Goal: Information Seeking & Learning: Understand process/instructions

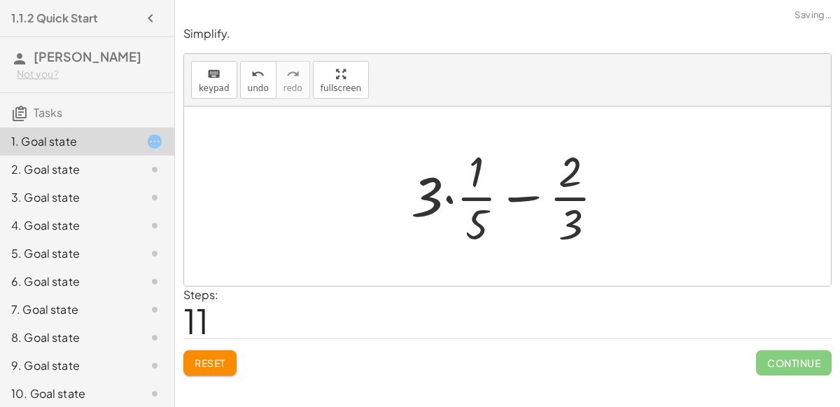
click at [211, 358] on span "Reset" at bounding box center [210, 362] width 31 height 13
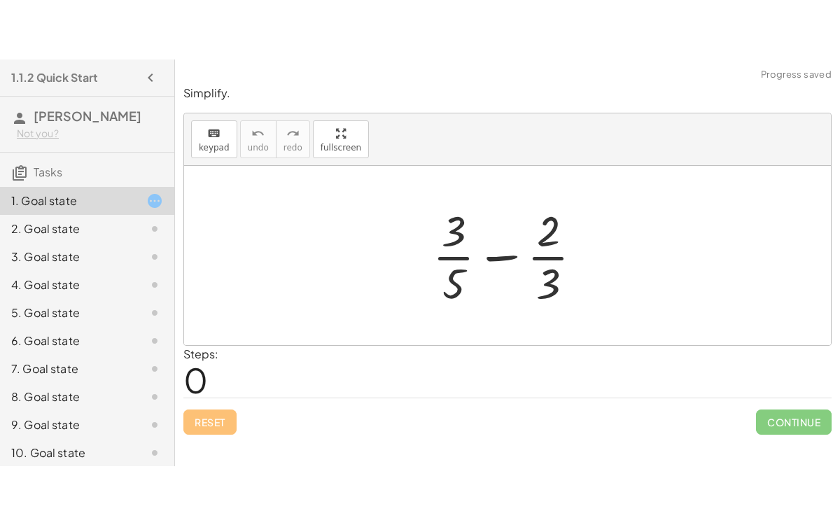
scroll to position [61, 0]
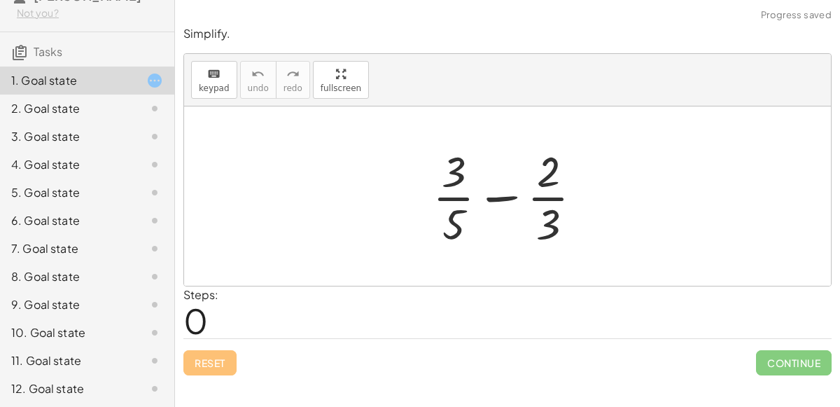
click at [34, 385] on div "12. Goal state" at bounding box center [67, 388] width 113 height 17
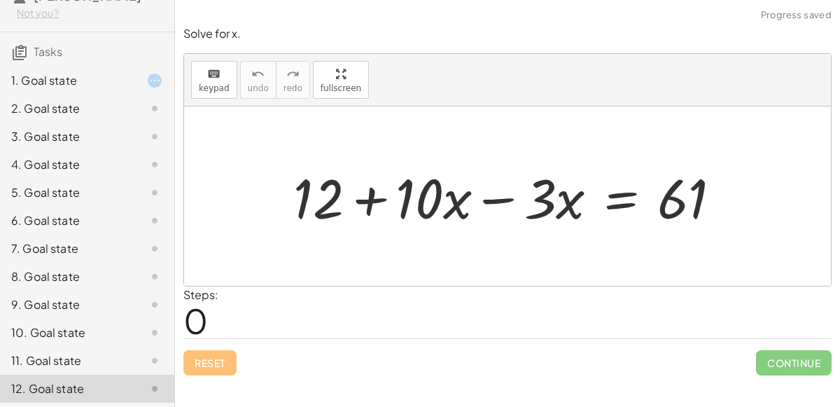
click at [39, 357] on div "11. Goal state" at bounding box center [67, 360] width 113 height 17
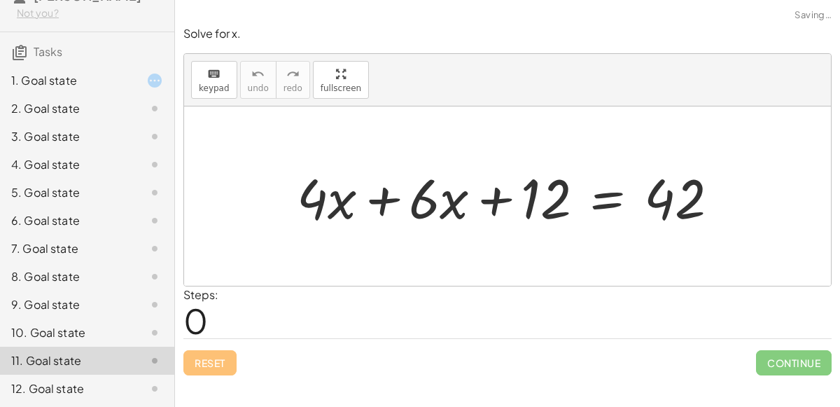
click at [46, 326] on div "10. Goal state" at bounding box center [67, 332] width 113 height 17
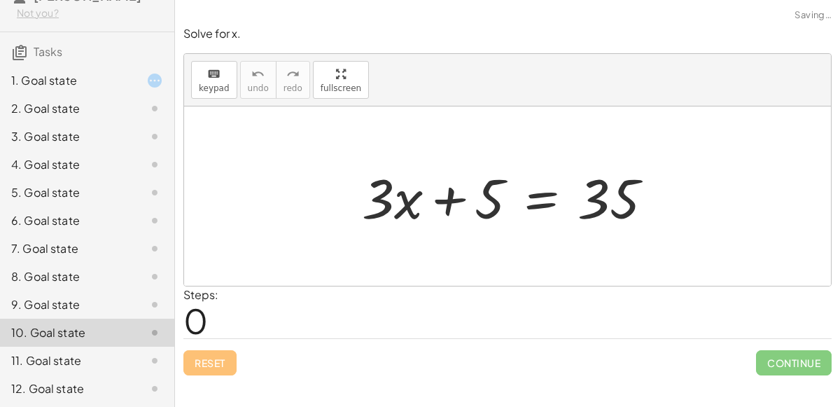
click at [43, 300] on div "9. Goal state" at bounding box center [67, 304] width 113 height 17
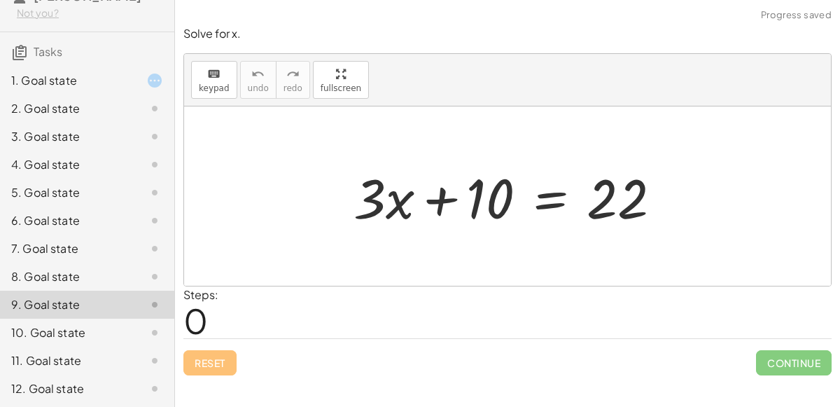
click at [41, 270] on div "8. Goal state" at bounding box center [67, 276] width 113 height 17
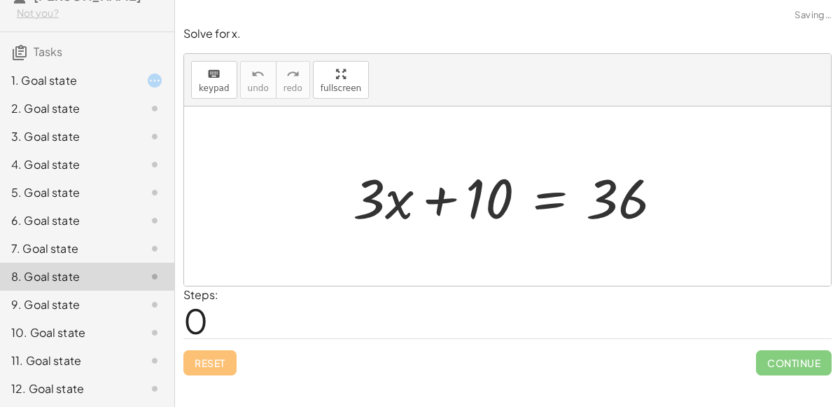
click at [50, 245] on div "7. Goal state" at bounding box center [67, 248] width 113 height 17
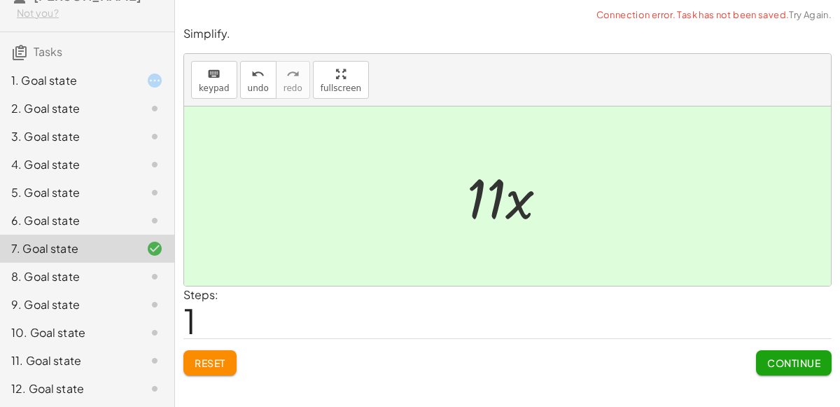
click at [785, 372] on button "Continue" at bounding box center [794, 362] width 76 height 25
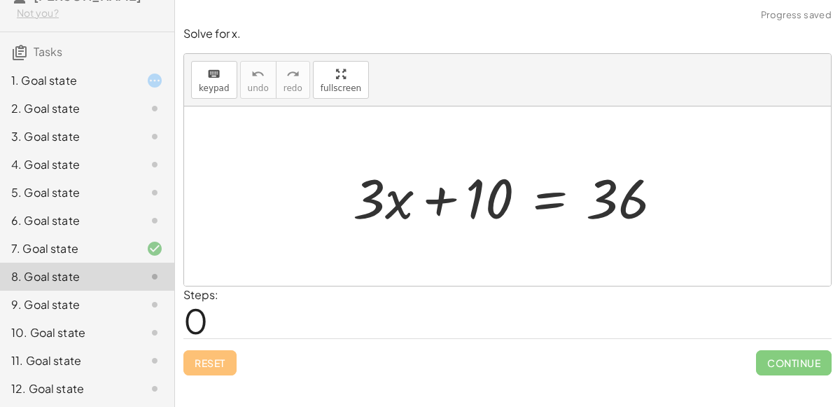
click at [46, 221] on div "6. Goal state" at bounding box center [67, 220] width 113 height 17
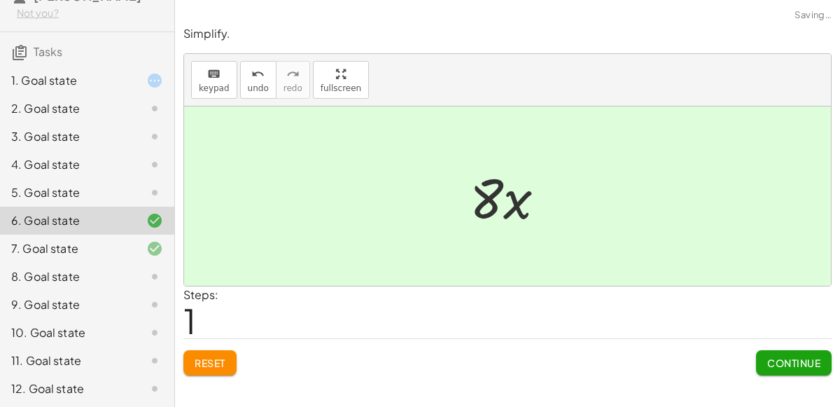
click at [793, 356] on span "Continue" at bounding box center [793, 362] width 53 height 13
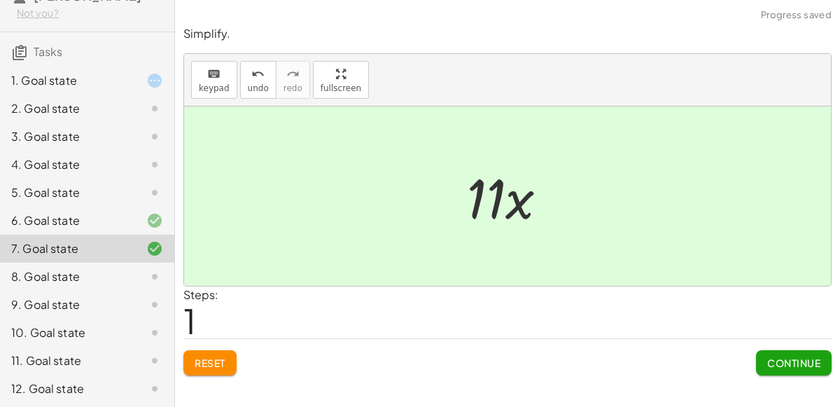
click at [47, 192] on div "5. Goal state" at bounding box center [67, 192] width 113 height 17
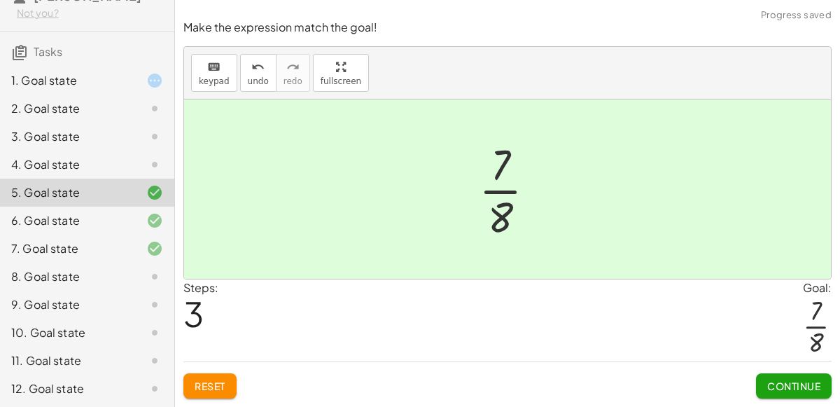
click at [813, 386] on span "Continue" at bounding box center [793, 386] width 53 height 13
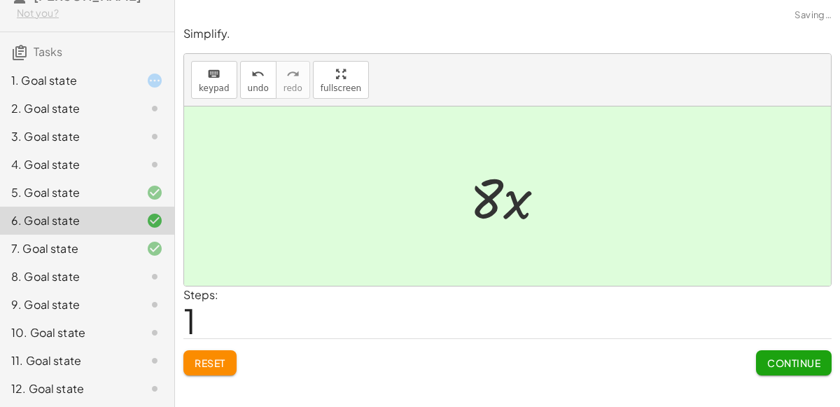
click at [48, 159] on div "4. Goal state" at bounding box center [67, 164] width 113 height 17
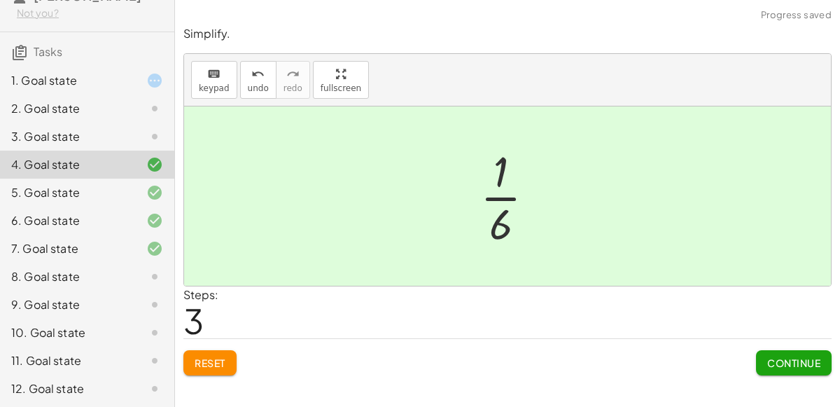
click at [814, 356] on span "Continue" at bounding box center [793, 362] width 53 height 13
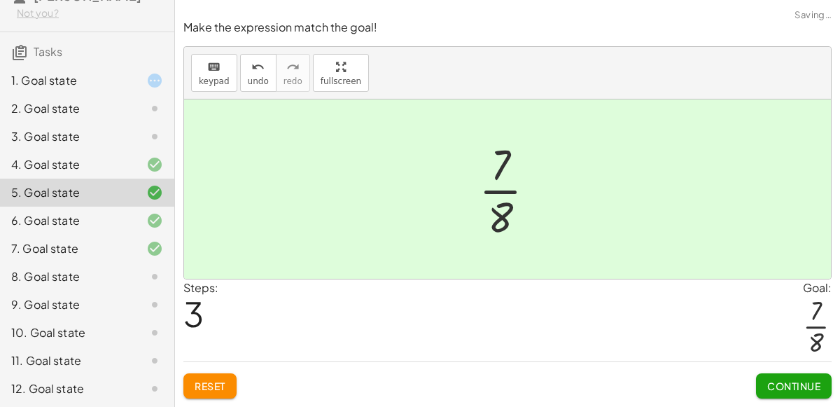
click at [37, 130] on div "3. Goal state" at bounding box center [67, 136] width 113 height 17
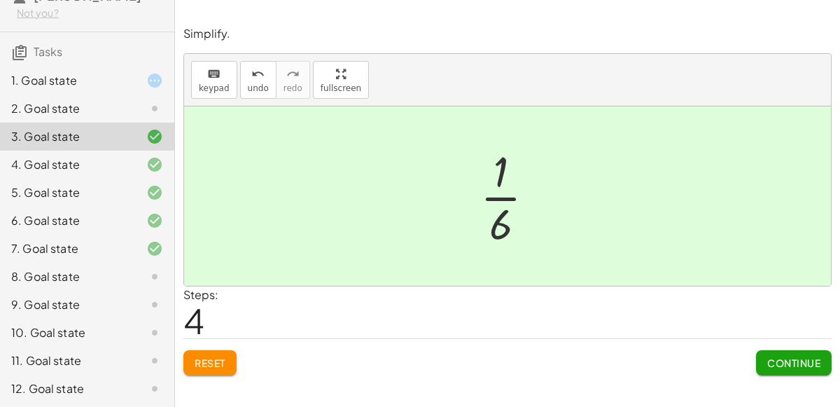
click at [786, 361] on span "Continue" at bounding box center [793, 362] width 53 height 13
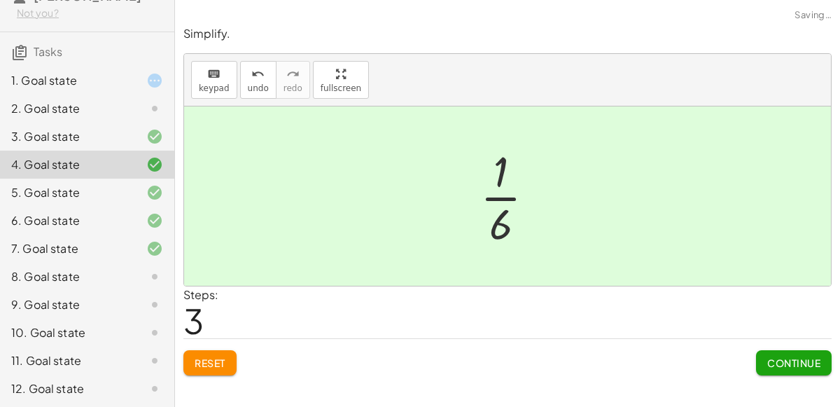
click at [53, 105] on div "2. Goal state" at bounding box center [67, 108] width 113 height 17
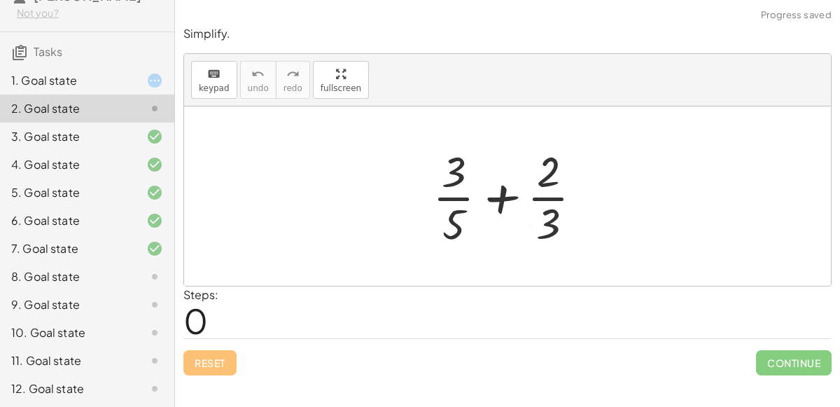
click at [48, 123] on div "1. Goal state" at bounding box center [87, 137] width 174 height 28
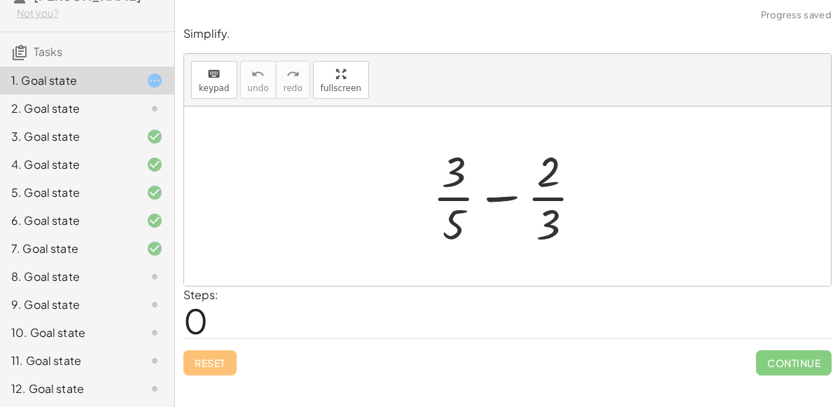
click at [46, 114] on div "2. Goal state" at bounding box center [67, 108] width 113 height 17
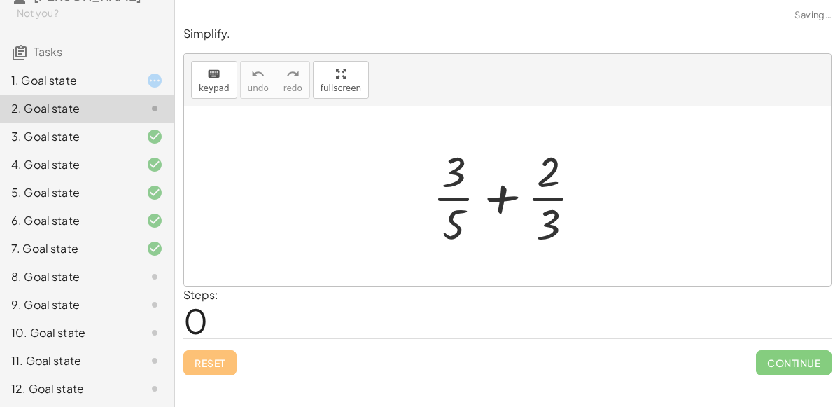
click at [46, 77] on div "1. Goal state" at bounding box center [67, 80] width 113 height 17
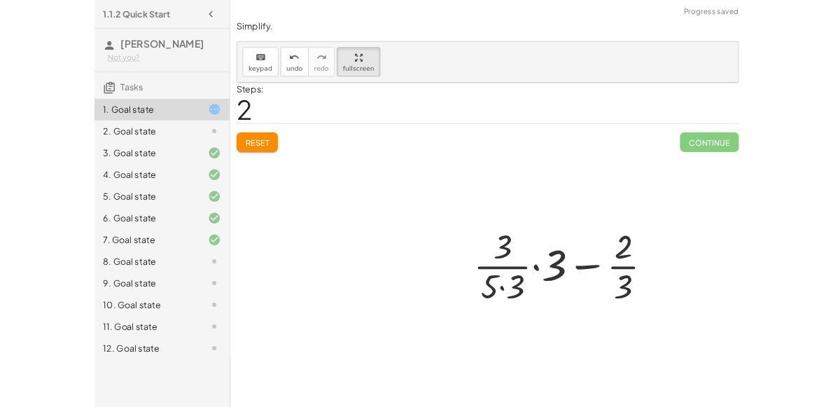
scroll to position [0, 0]
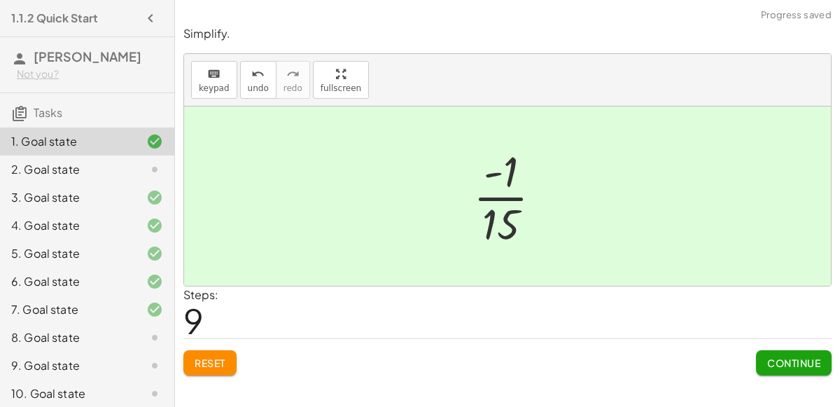
click at [782, 359] on span "Continue" at bounding box center [793, 362] width 53 height 13
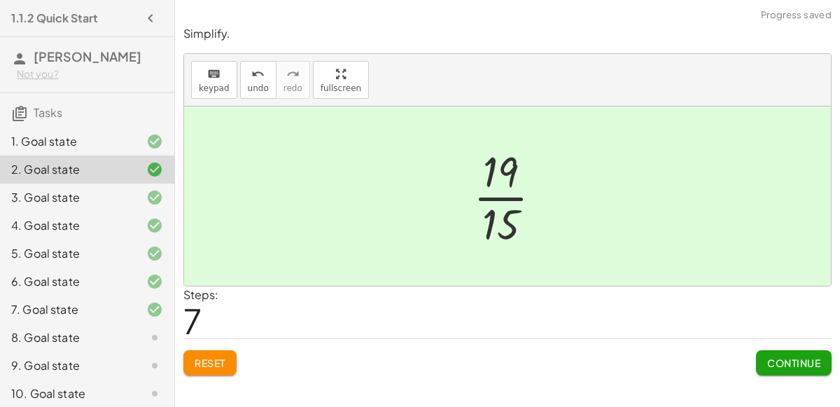
click at [793, 361] on span "Continue" at bounding box center [793, 362] width 53 height 13
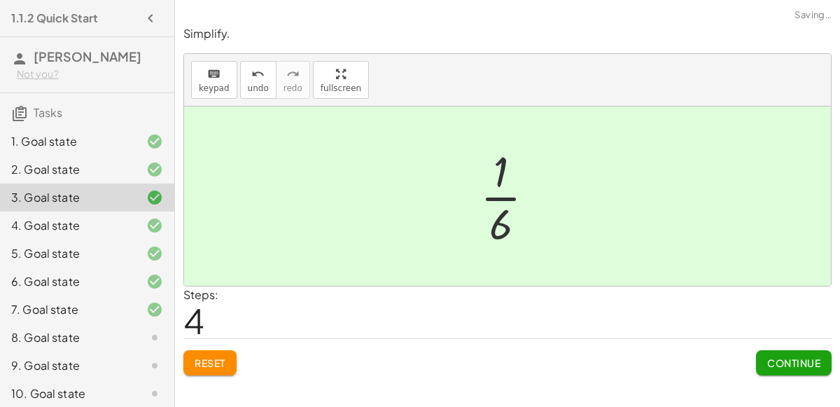
scroll to position [61, 0]
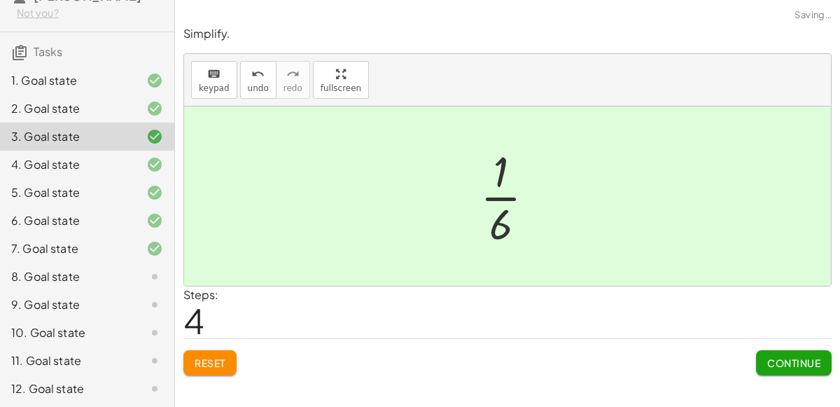
click at [46, 277] on div "8. Goal state" at bounding box center [67, 276] width 113 height 17
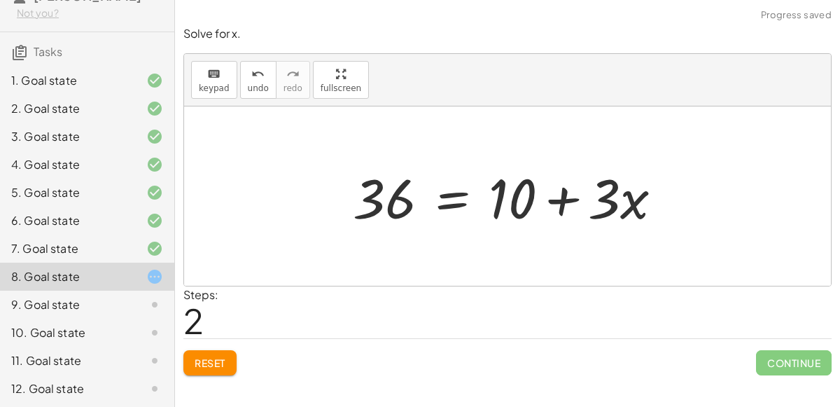
click at [199, 363] on span "Reset" at bounding box center [210, 362] width 31 height 13
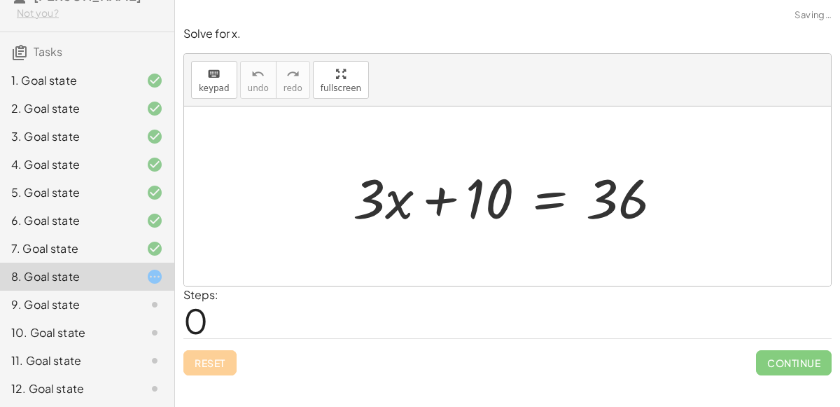
click at [39, 308] on div "9. Goal state" at bounding box center [67, 304] width 113 height 17
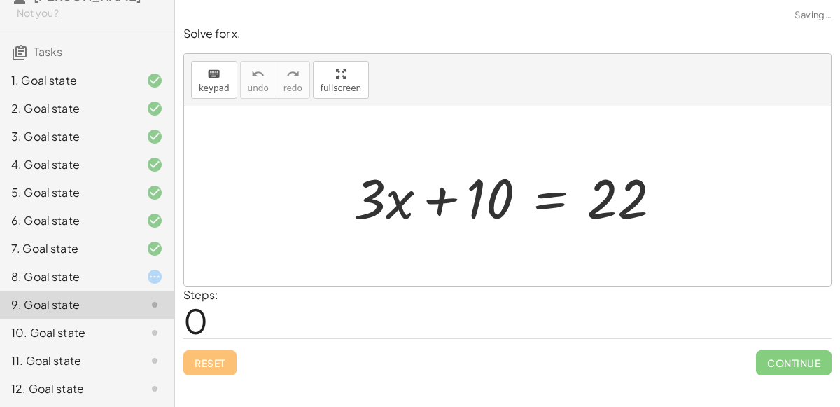
click at [41, 276] on div "8. Goal state" at bounding box center [67, 276] width 113 height 17
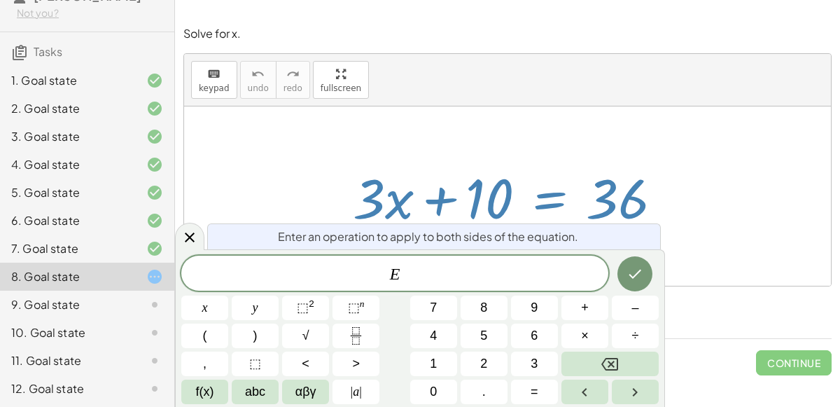
click at [646, 310] on button "–" at bounding box center [635, 307] width 47 height 25
click at [536, 367] on span "3" at bounding box center [534, 363] width 7 height 19
click at [204, 307] on span "x" at bounding box center [205, 307] width 6 height 19
click at [639, 258] on button "Done" at bounding box center [635, 273] width 35 height 35
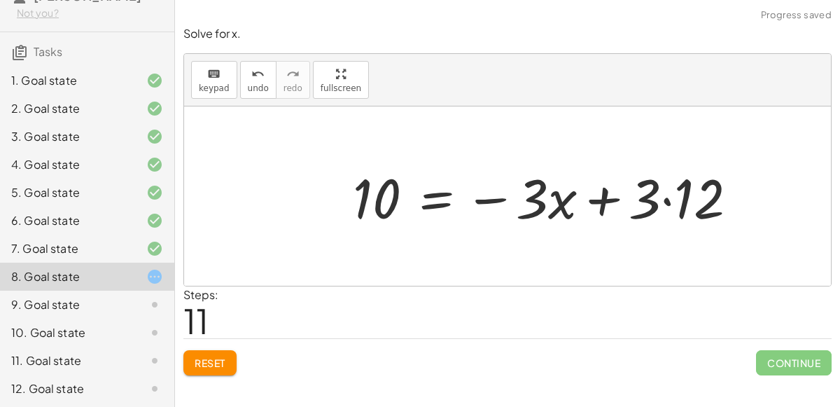
click at [211, 365] on span "Reset" at bounding box center [210, 362] width 31 height 13
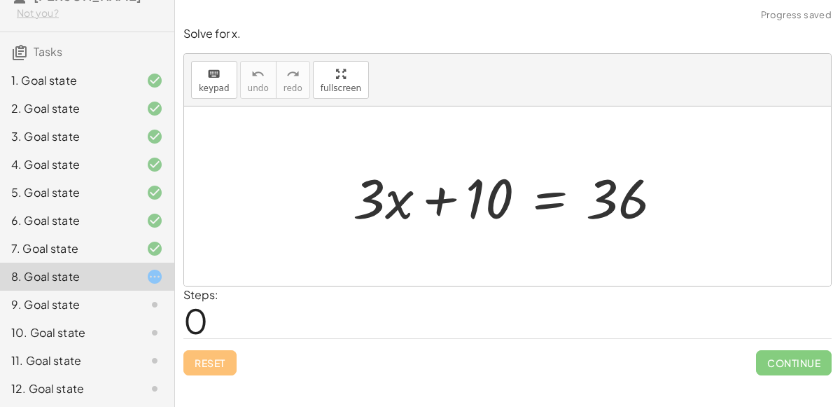
click at [552, 209] on div at bounding box center [513, 196] width 335 height 72
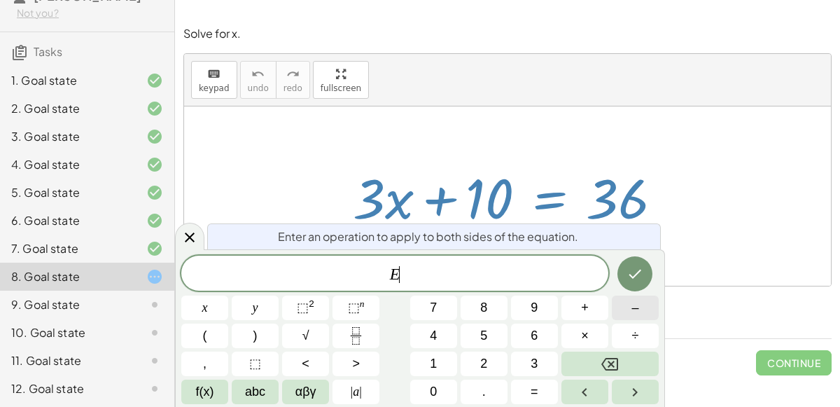
click at [613, 301] on button "–" at bounding box center [635, 307] width 47 height 25
click at [446, 361] on button "1" at bounding box center [433, 364] width 47 height 25
click at [444, 383] on button "0" at bounding box center [433, 392] width 47 height 25
click at [627, 277] on icon "Done" at bounding box center [635, 273] width 17 height 17
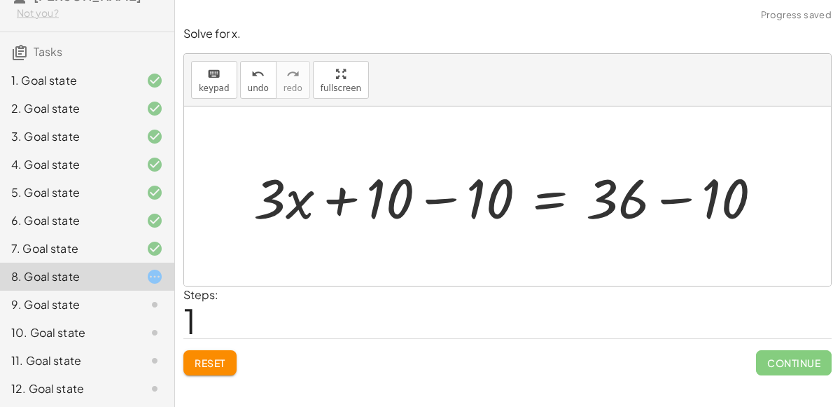
click at [450, 203] on div at bounding box center [513, 196] width 534 height 72
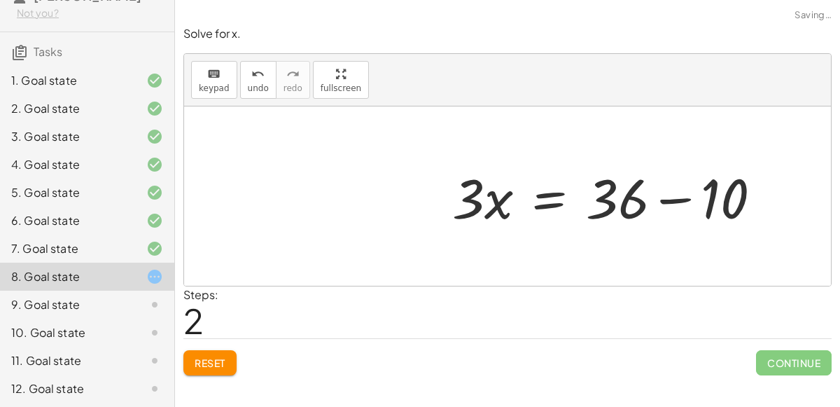
click at [669, 208] on div at bounding box center [612, 196] width 335 height 72
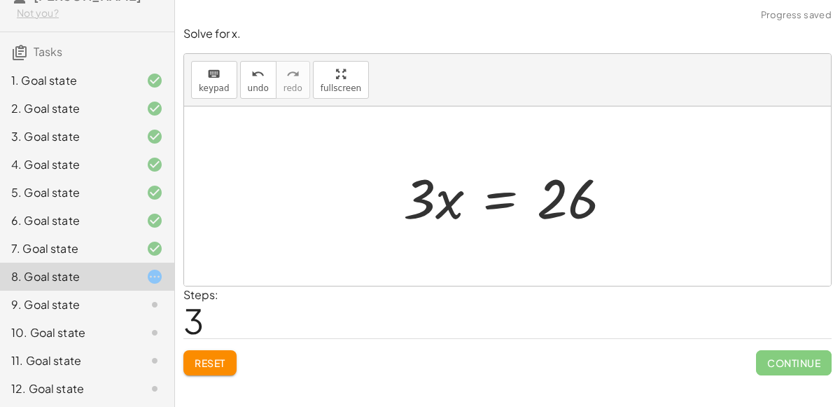
click at [487, 202] on div at bounding box center [513, 196] width 234 height 72
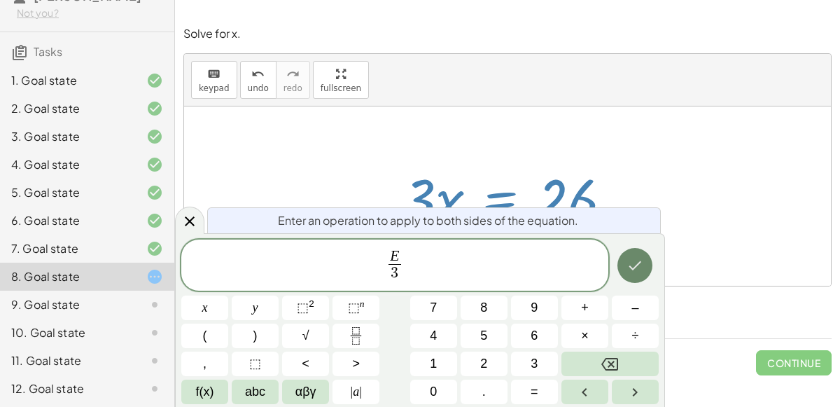
click at [624, 262] on button "Done" at bounding box center [635, 265] width 35 height 35
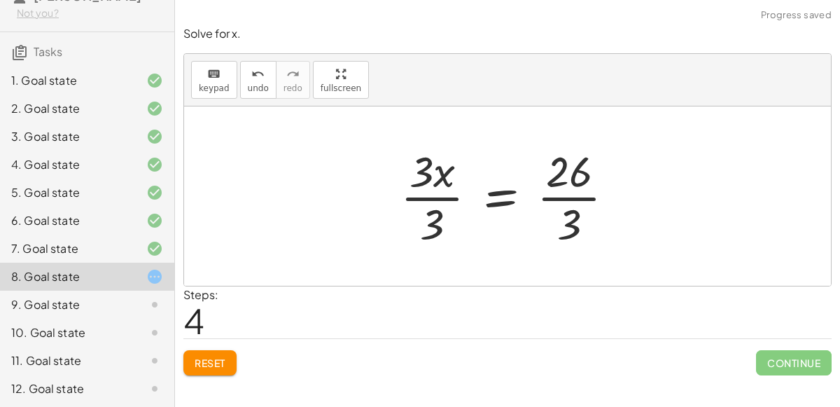
click at [437, 181] on div at bounding box center [513, 196] width 239 height 108
click at [452, 197] on div at bounding box center [513, 196] width 239 height 108
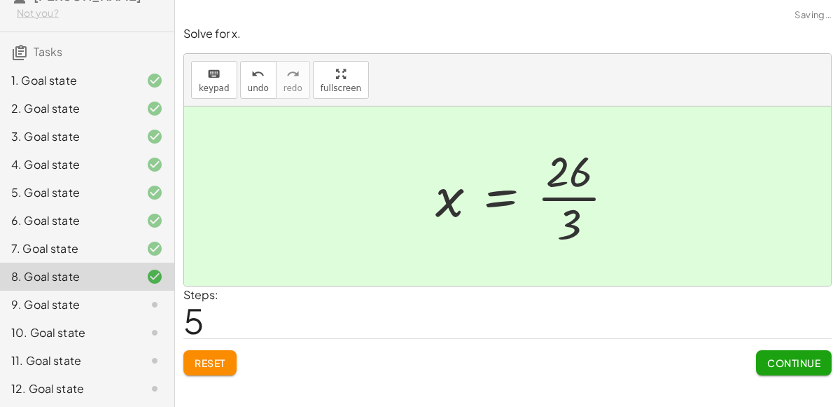
click at [562, 196] on div at bounding box center [531, 196] width 204 height 108
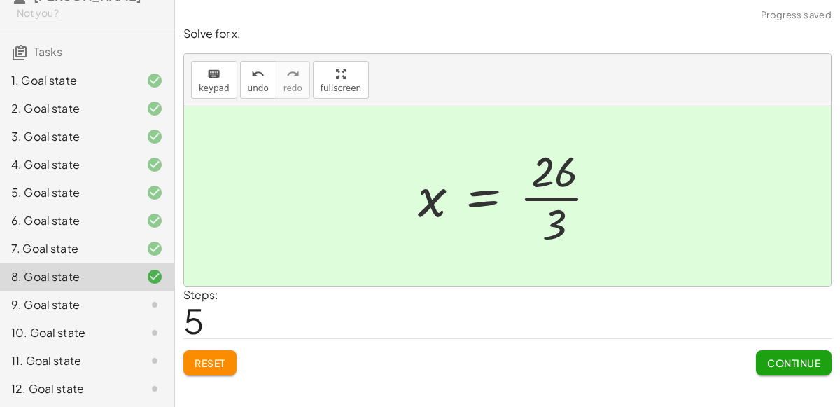
click at [562, 196] on div at bounding box center [513, 196] width 204 height 108
click at [778, 356] on span "Continue" at bounding box center [793, 362] width 53 height 13
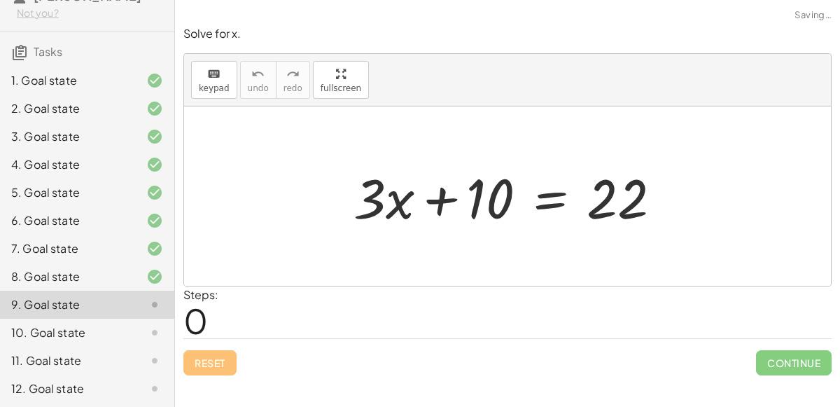
click at [533, 214] on div at bounding box center [513, 196] width 333 height 72
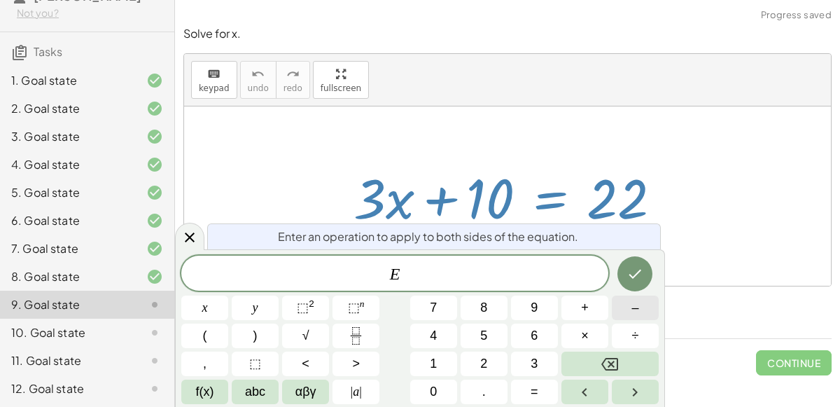
click at [622, 307] on button "–" at bounding box center [635, 307] width 47 height 25
click at [438, 361] on button "1" at bounding box center [433, 364] width 47 height 25
click at [443, 385] on button "0" at bounding box center [433, 392] width 47 height 25
click at [646, 267] on button "Done" at bounding box center [635, 273] width 35 height 35
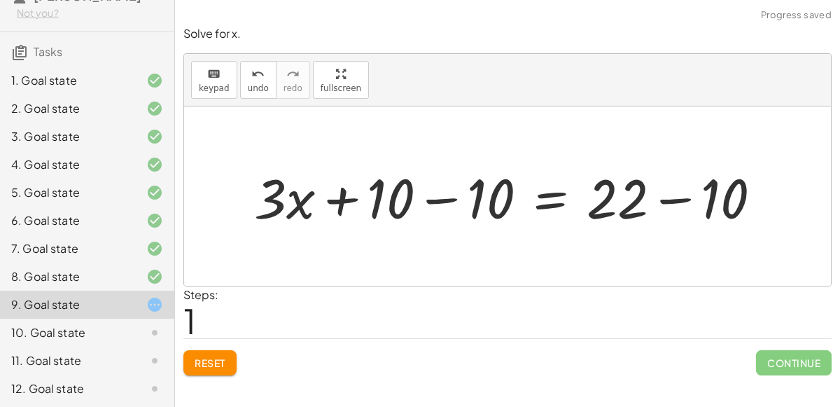
click at [454, 193] on div at bounding box center [513, 196] width 533 height 72
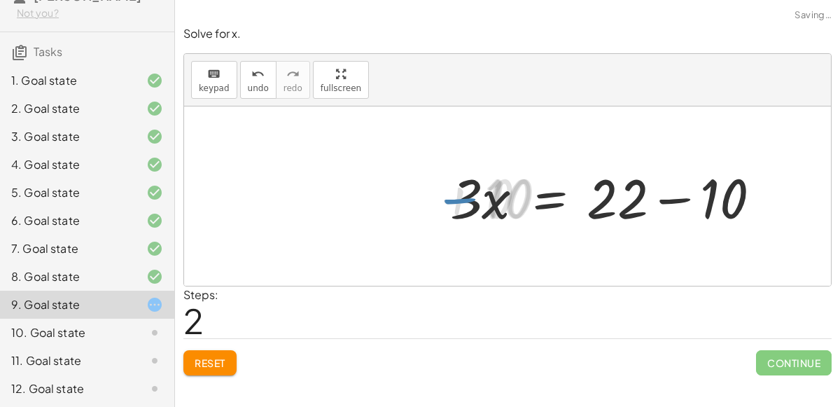
click at [644, 195] on div at bounding box center [612, 196] width 333 height 72
click at [674, 197] on div at bounding box center [612, 196] width 333 height 72
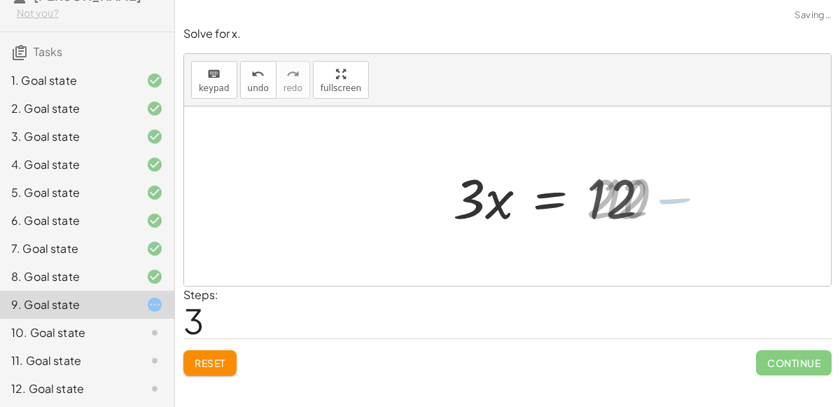
click at [561, 200] on div at bounding box center [557, 196] width 222 height 72
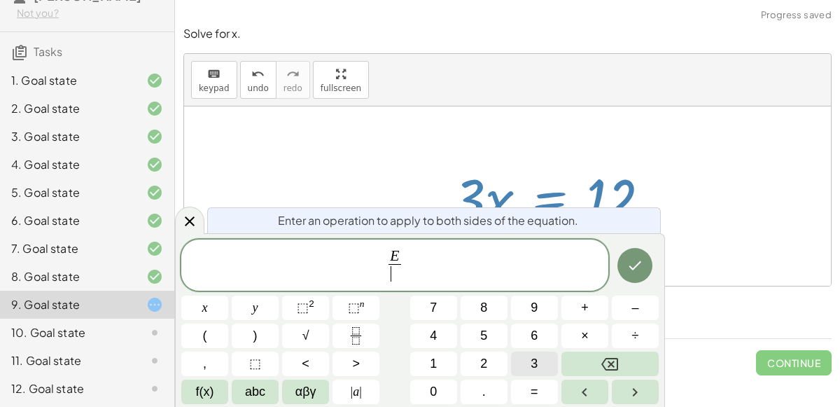
click at [517, 363] on button "3" at bounding box center [534, 364] width 47 height 25
click at [630, 276] on button "Done" at bounding box center [635, 265] width 35 height 35
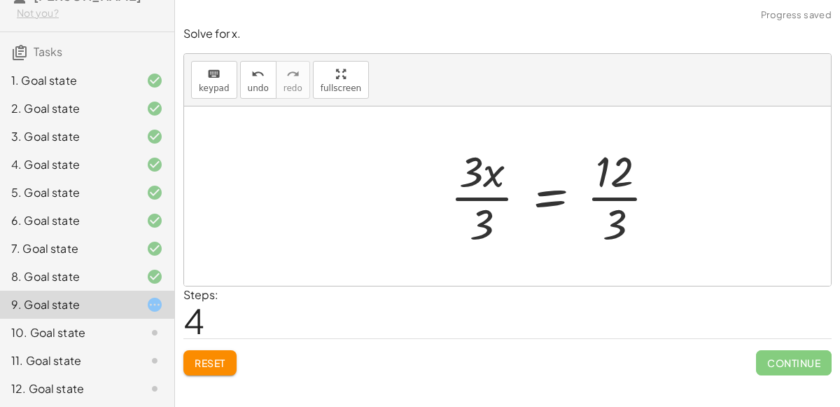
click at [500, 190] on div at bounding box center [558, 196] width 231 height 108
click at [613, 190] on div at bounding box center [576, 196] width 196 height 108
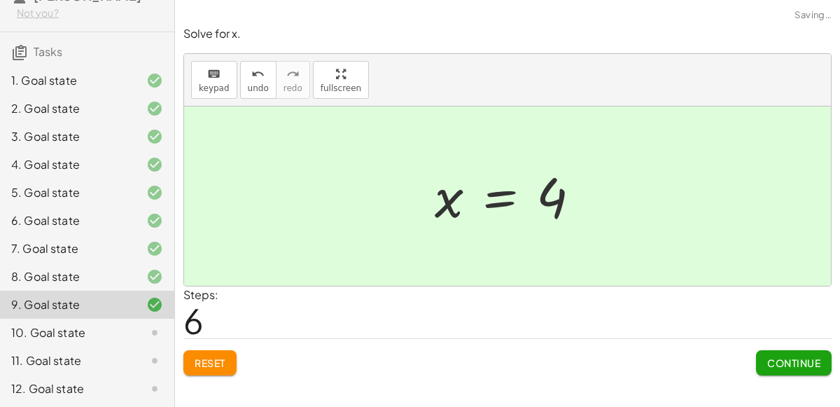
click at [777, 356] on span "Continue" at bounding box center [793, 362] width 53 height 13
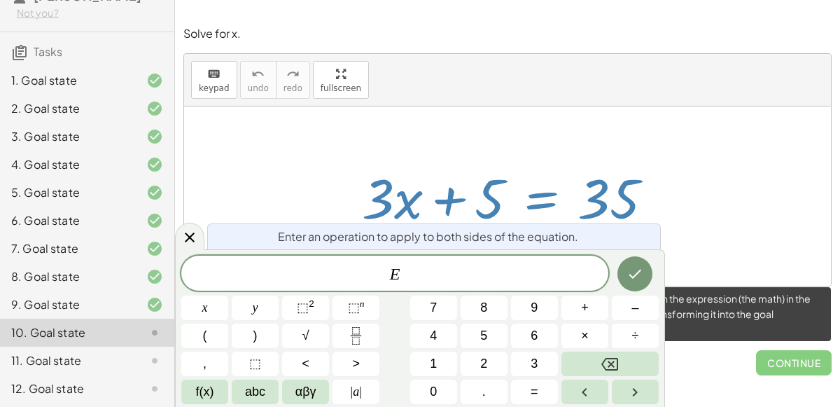
click at [644, 314] on button "–" at bounding box center [635, 307] width 47 height 25
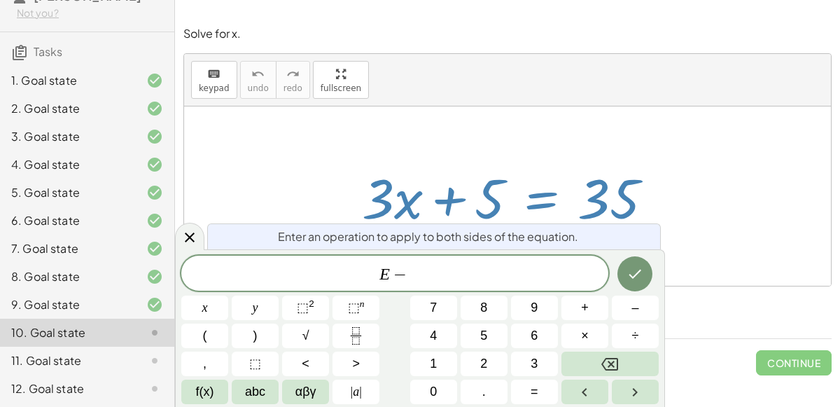
click at [494, 338] on button "5" at bounding box center [484, 336] width 47 height 25
click at [648, 284] on button "Done" at bounding box center [635, 273] width 35 height 35
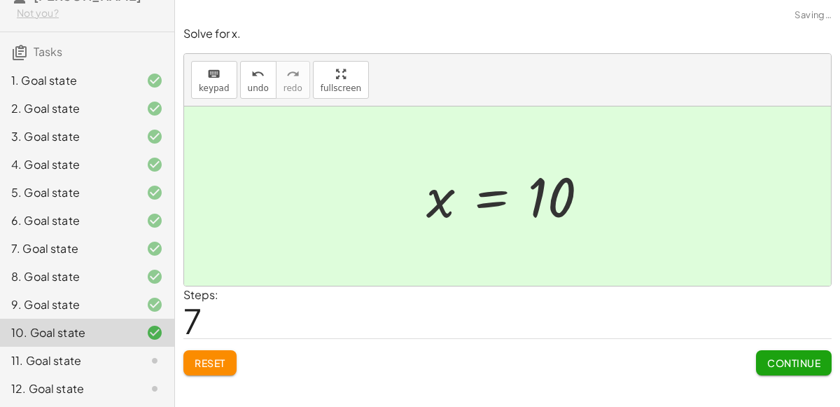
click at [800, 367] on span "Continue" at bounding box center [793, 362] width 53 height 13
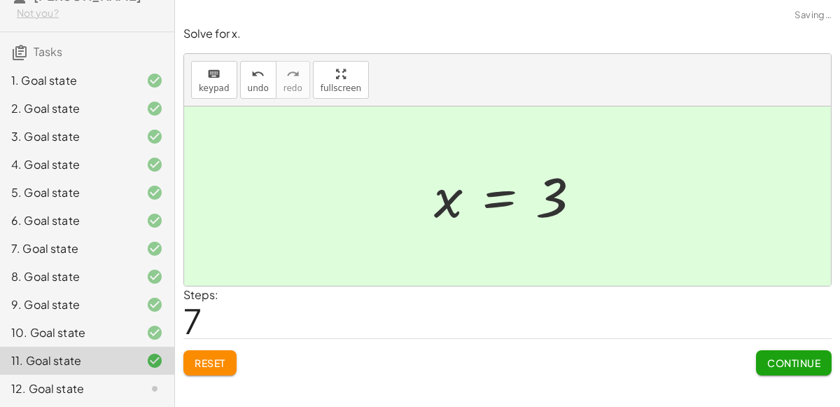
click at [778, 354] on button "Continue" at bounding box center [794, 362] width 76 height 25
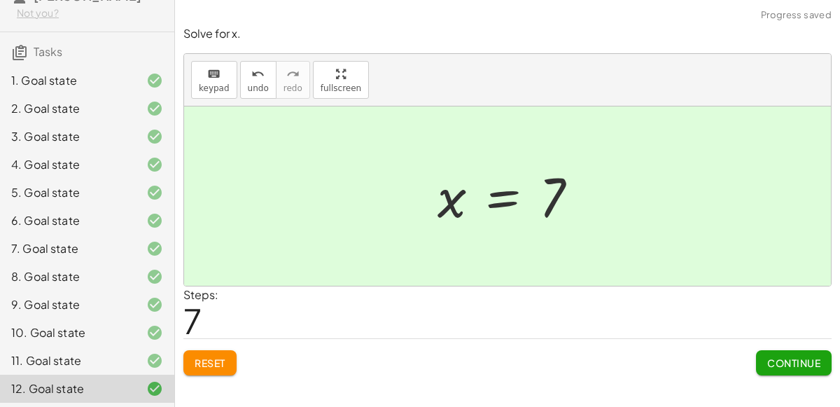
click at [799, 359] on span "Continue" at bounding box center [793, 362] width 53 height 13
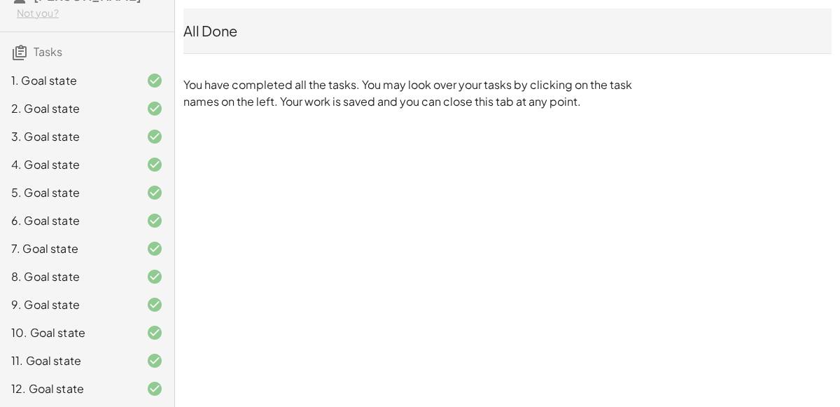
scroll to position [0, 0]
